Goal: Information Seeking & Learning: Learn about a topic

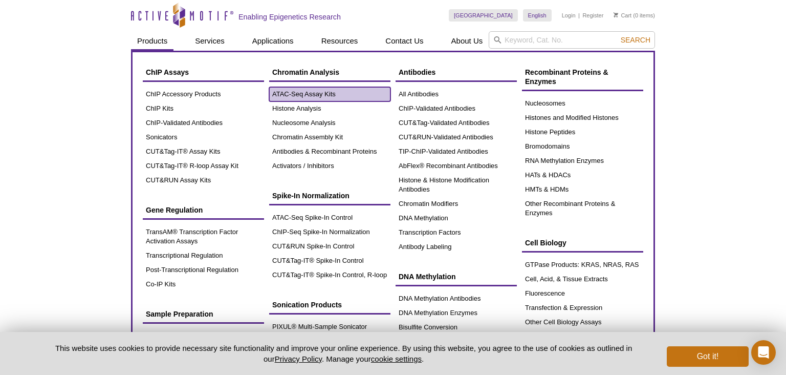
click at [309, 96] on link "ATAC-Seq Assay Kits" at bounding box center [329, 94] width 121 height 14
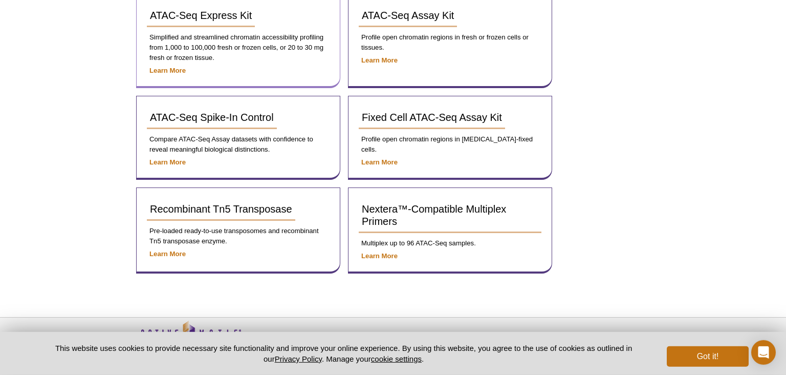
scroll to position [224, 0]
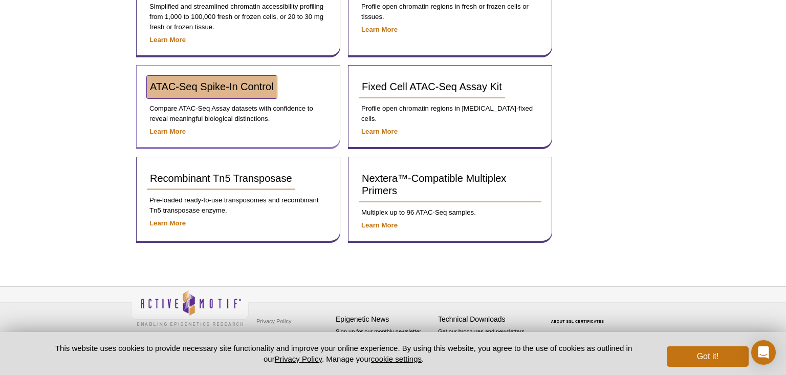
click at [239, 84] on span "ATAC-Seq Spike-In Control" at bounding box center [212, 86] width 124 height 11
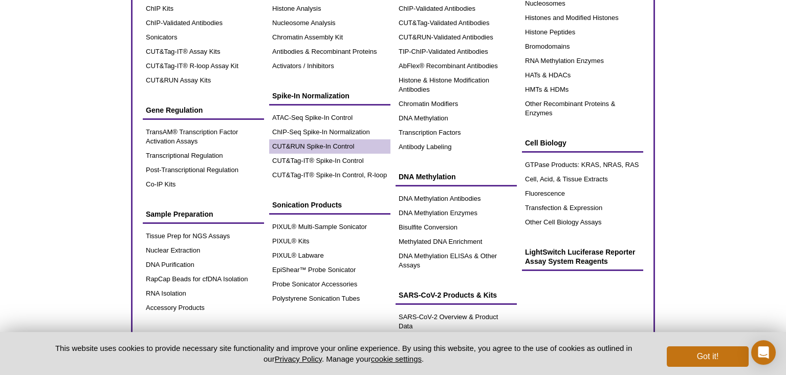
scroll to position [55, 0]
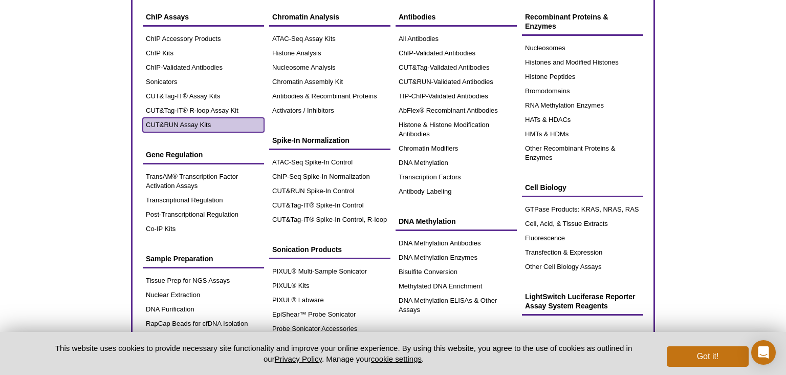
click at [195, 124] on link "CUT&RUN Assay Kits" at bounding box center [203, 125] width 121 height 14
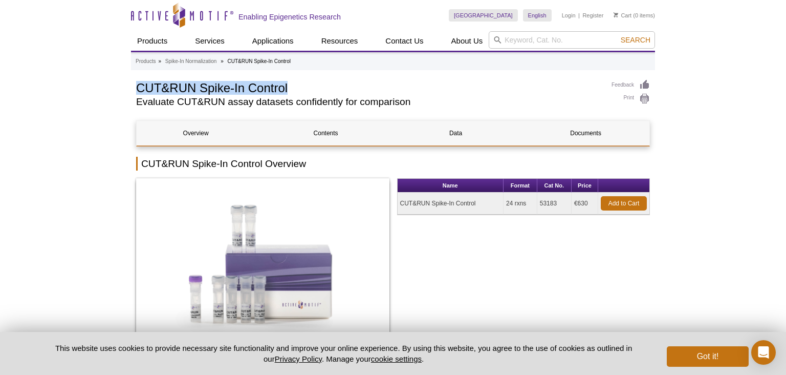
drag, startPoint x: 138, startPoint y: 84, endPoint x: 306, endPoint y: 90, distance: 168.0
click at [306, 90] on h1 "CUT&RUN Spike-In Control" at bounding box center [368, 86] width 465 height 15
copy h1 "CUT&RUN Spike-In Control"
drag, startPoint x: 560, startPoint y: 204, endPoint x: 537, endPoint y: 201, distance: 23.3
click at [537, 201] on tr "CUT&RUN Spike-In Control 24 rxns 53183 €630 Add to Cart" at bounding box center [524, 203] width 252 height 22
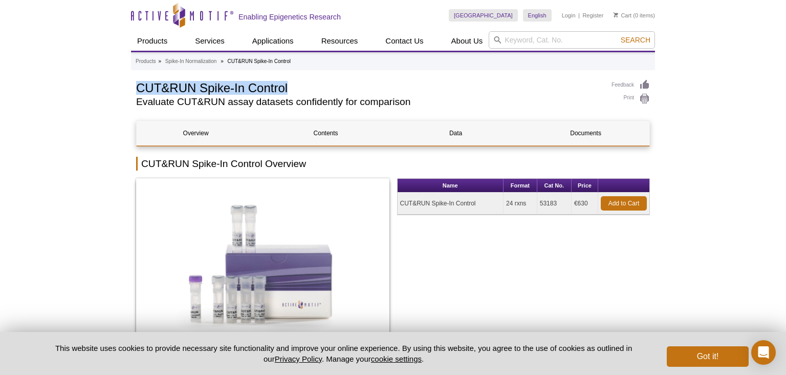
copy tr "53183"
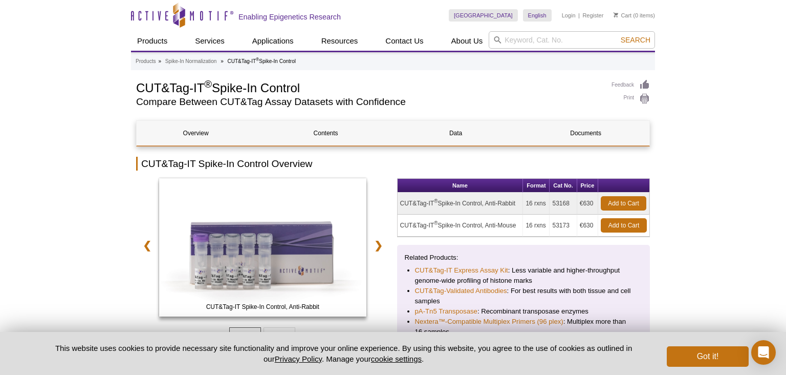
drag, startPoint x: 315, startPoint y: 88, endPoint x: 146, endPoint y: 103, distance: 170.1
copy h1 "CUT&Tag-IT ® Spike-In Control"
drag, startPoint x: 554, startPoint y: 203, endPoint x: 570, endPoint y: 203, distance: 15.9
click at [570, 203] on td "53168" at bounding box center [563, 203] width 27 height 22
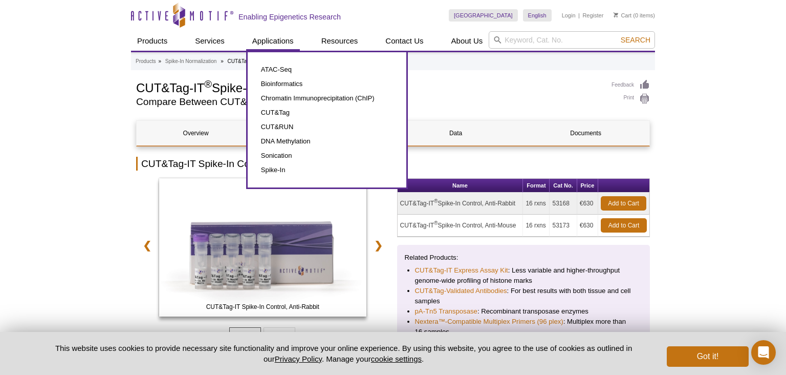
copy td "53168"
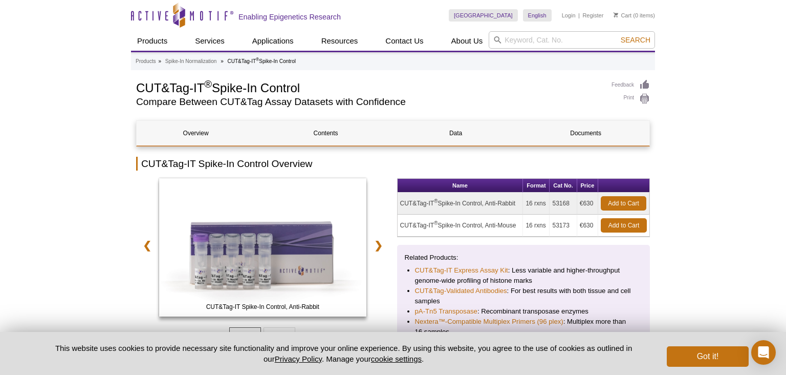
drag, startPoint x: 572, startPoint y: 224, endPoint x: 554, endPoint y: 224, distance: 18.4
click at [554, 224] on td "53173" at bounding box center [563, 226] width 27 height 22
copy td "53173"
